Goal: Answer question/provide support

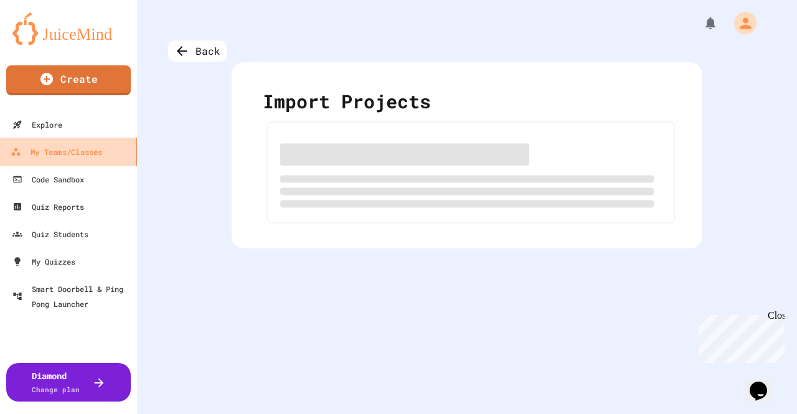
click at [77, 152] on div "My Teams/Classes" at bounding box center [57, 152] width 92 height 16
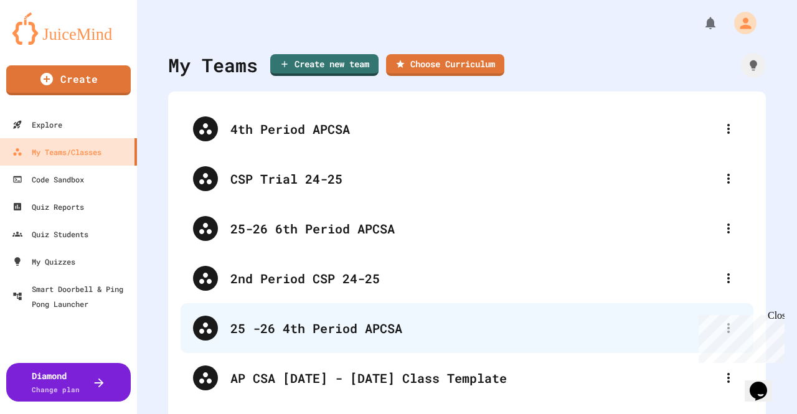
click at [344, 329] on div "25 -26 4th Period APCSA" at bounding box center [473, 328] width 486 height 19
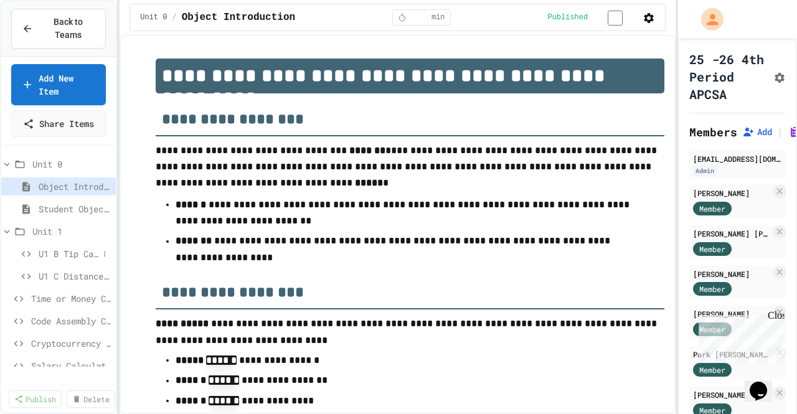
click at [79, 260] on span "U1 B Tip Calculator" at bounding box center [69, 253] width 60 height 13
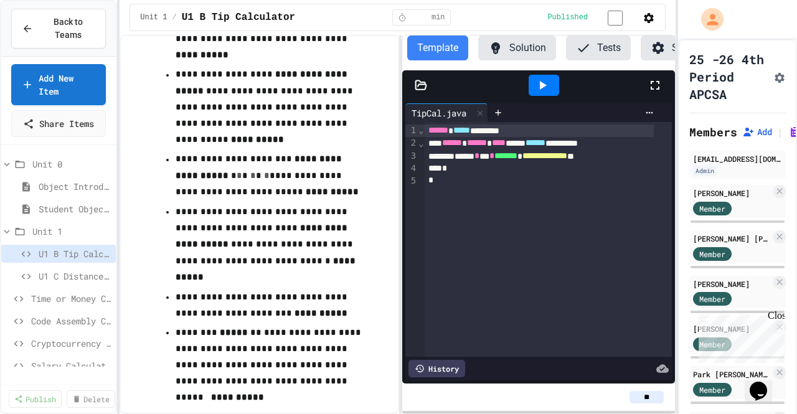
scroll to position [560, 0]
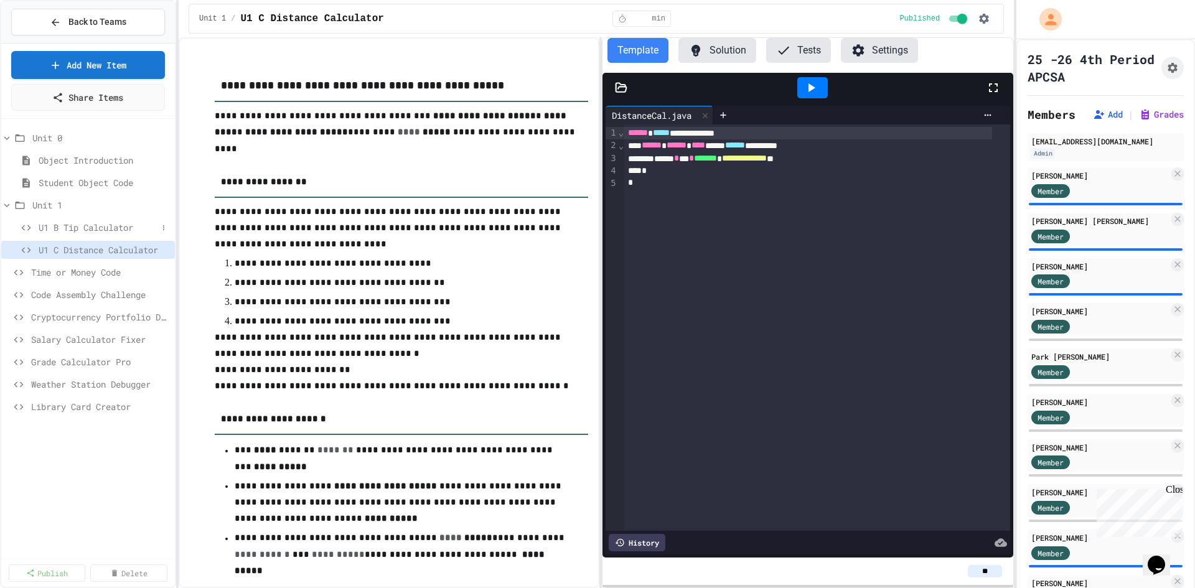
click at [111, 222] on span "U1 B Tip Calculator" at bounding box center [98, 227] width 119 height 13
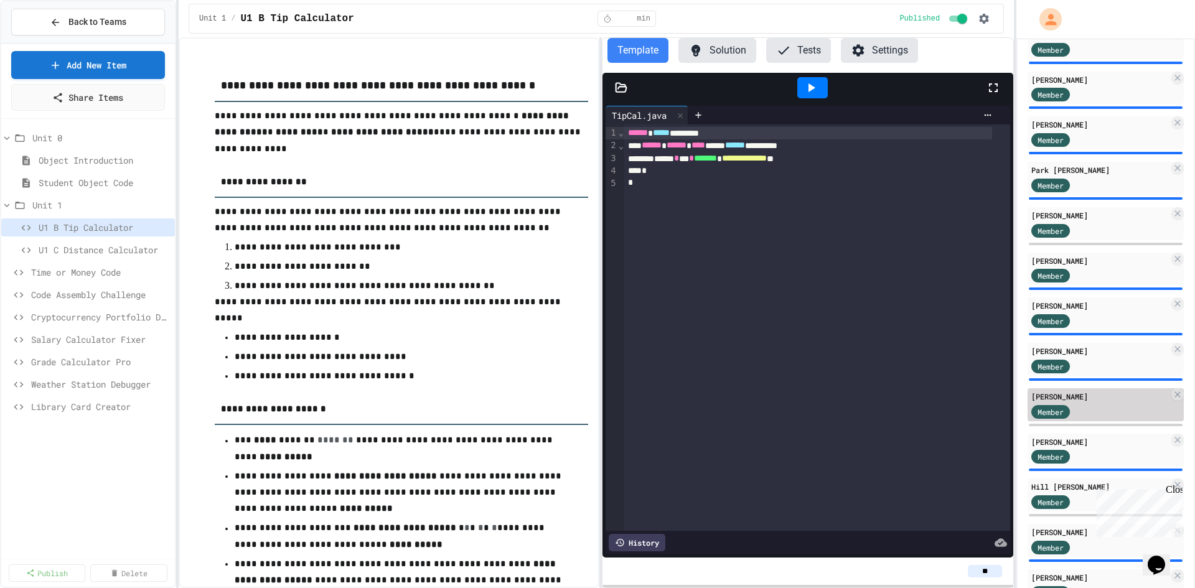
scroll to position [233, 0]
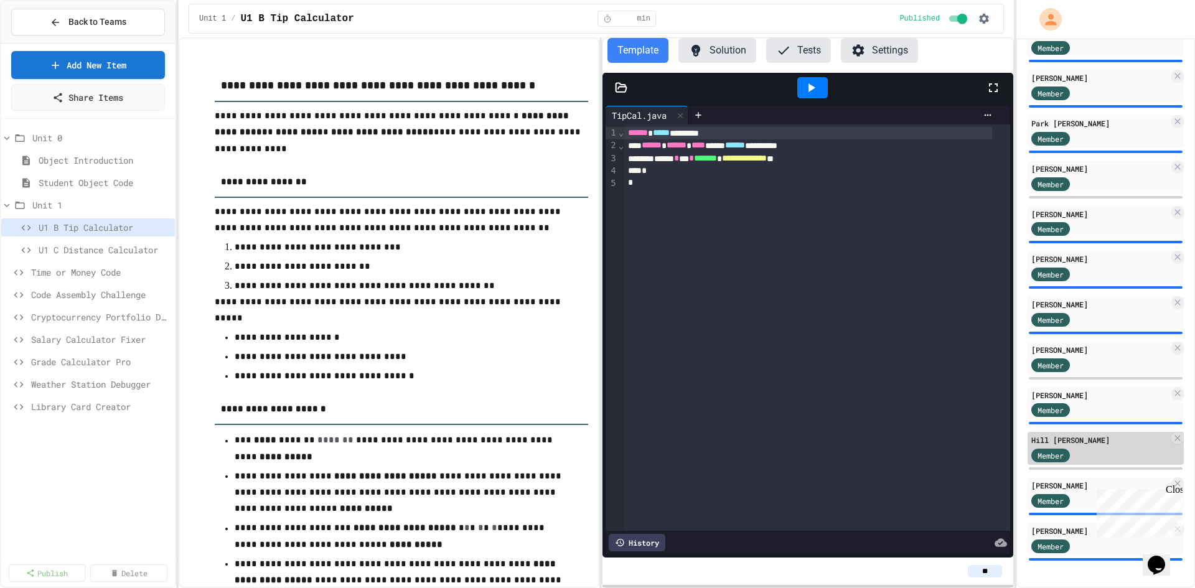
drag, startPoint x: 1081, startPoint y: 440, endPoint x: 1078, endPoint y: 434, distance: 7.0
click at [1078, 435] on div "Hill [PERSON_NAME]" at bounding box center [1101, 440] width 138 height 11
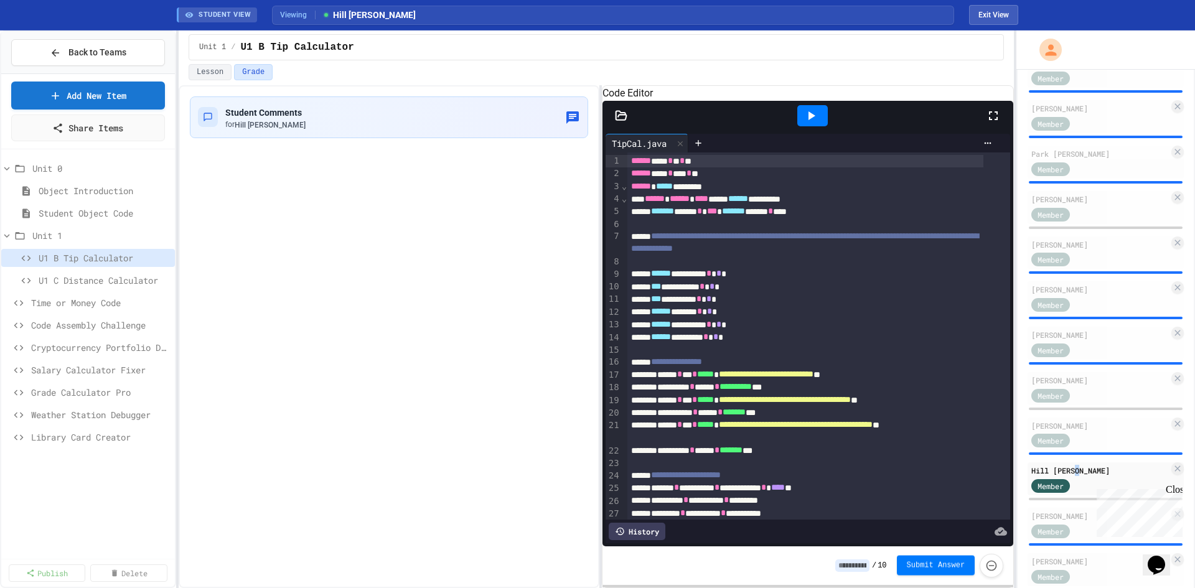
click at [933, 561] on span "Submit Answer" at bounding box center [936, 566] width 59 height 10
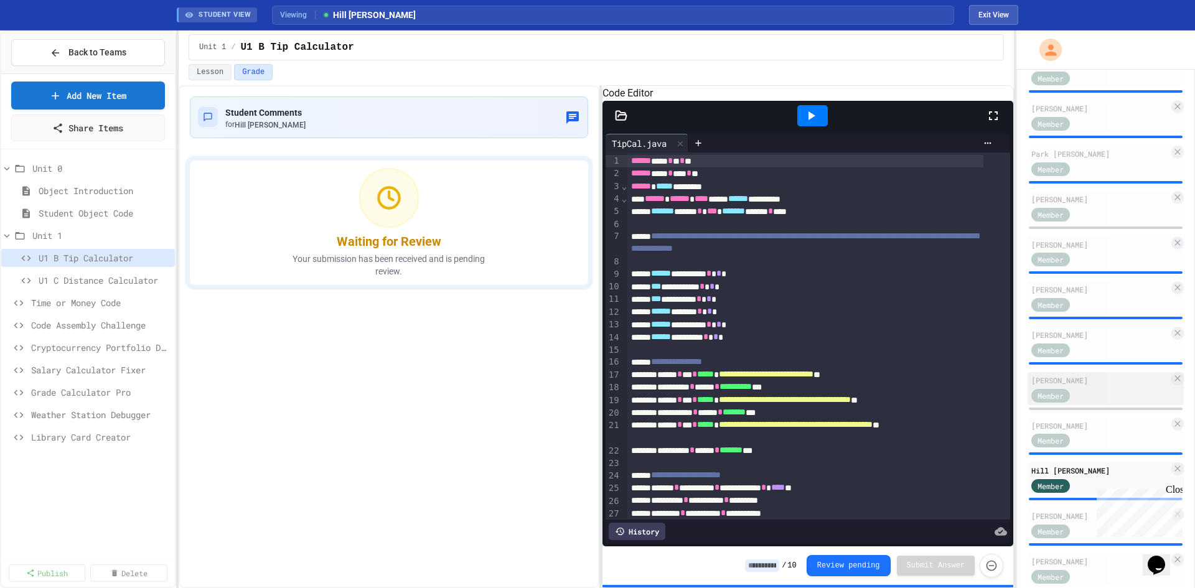
click at [1077, 378] on div "[PERSON_NAME]" at bounding box center [1101, 380] width 138 height 11
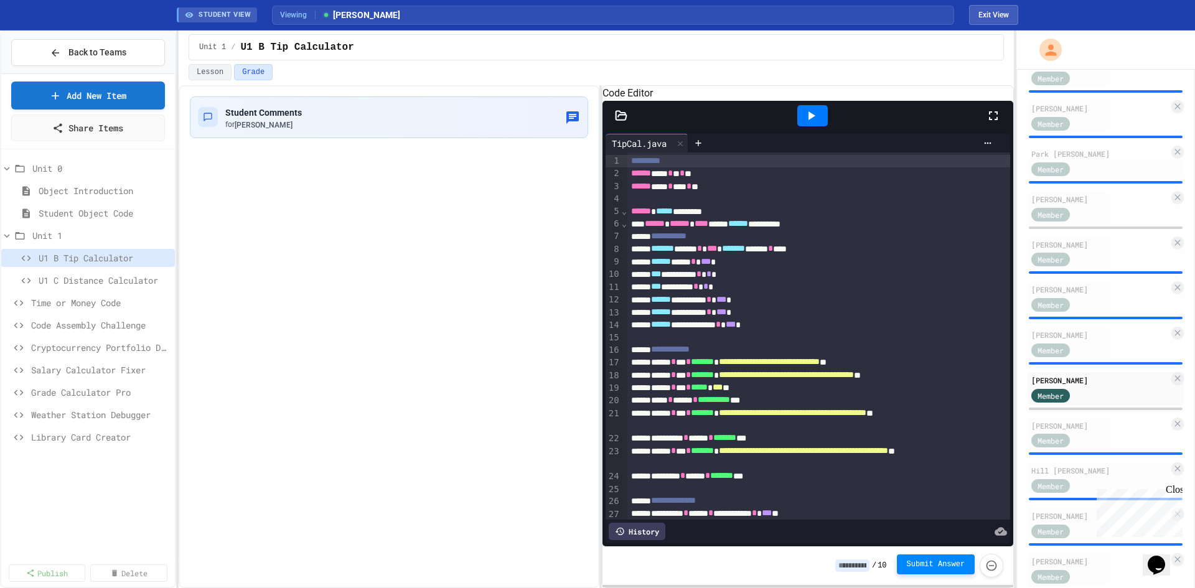
click at [946, 560] on button "Submit Answer" at bounding box center [936, 565] width 78 height 20
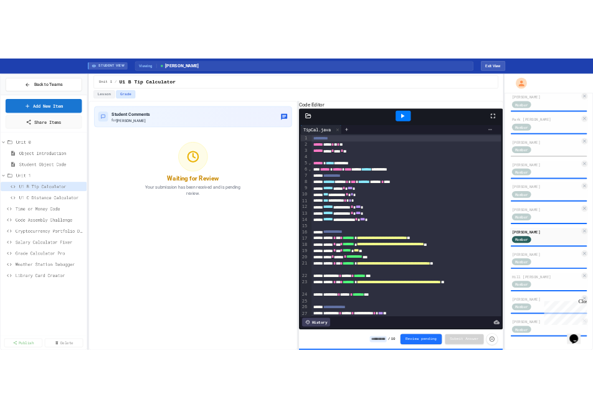
scroll to position [15, 0]
